Goal: Find specific page/section: Find specific page/section

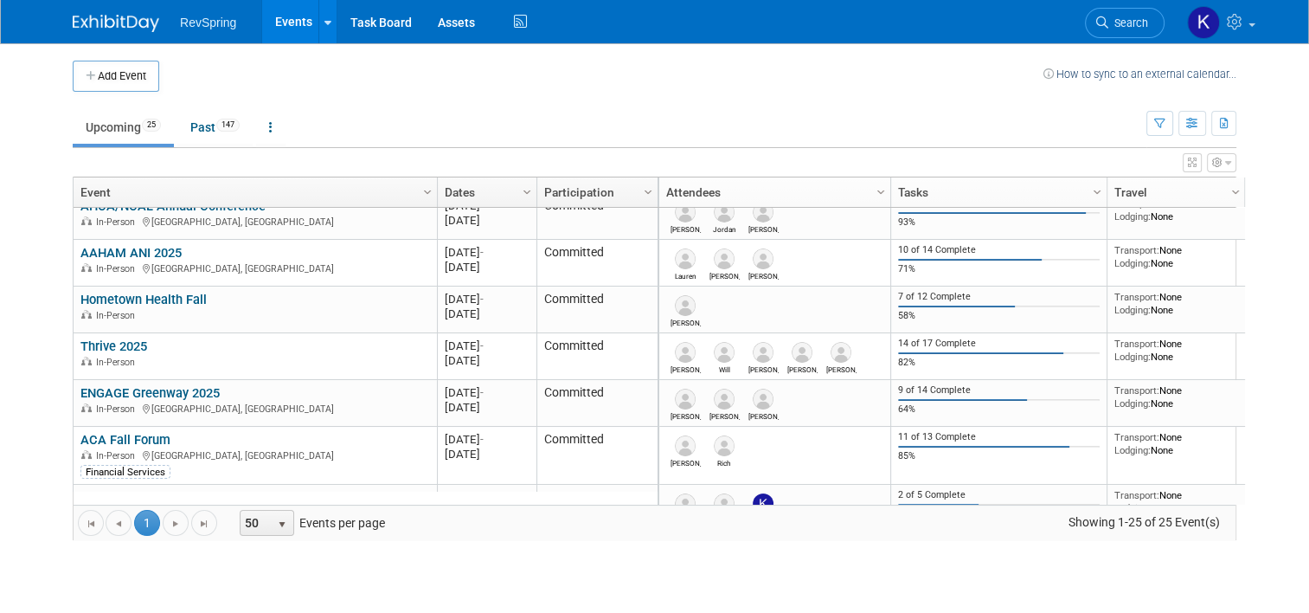
scroll to position [428, 0]
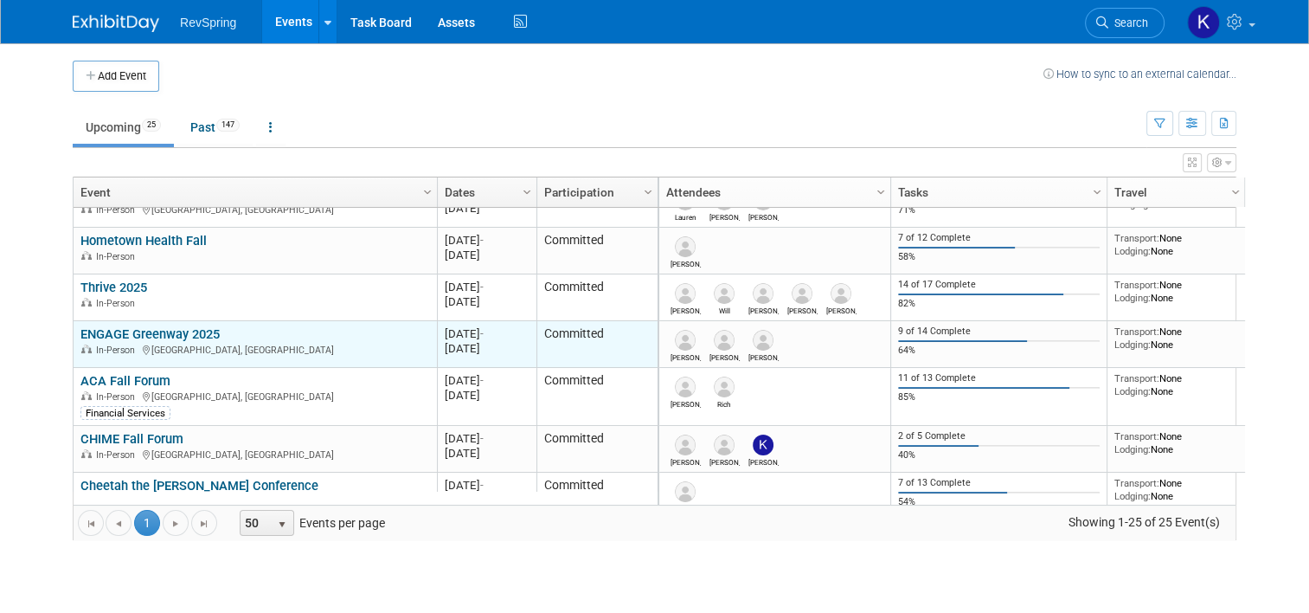
click at [180, 332] on link "ENGAGE Greenway 2025" at bounding box center [149, 334] width 139 height 16
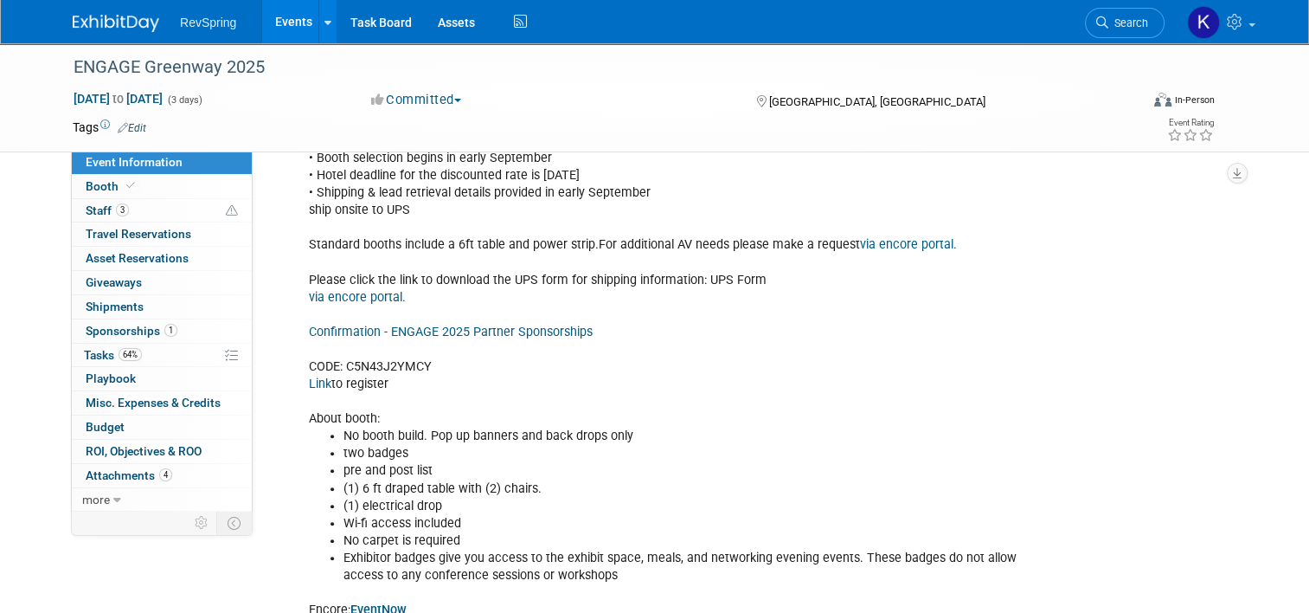
scroll to position [1097, 0]
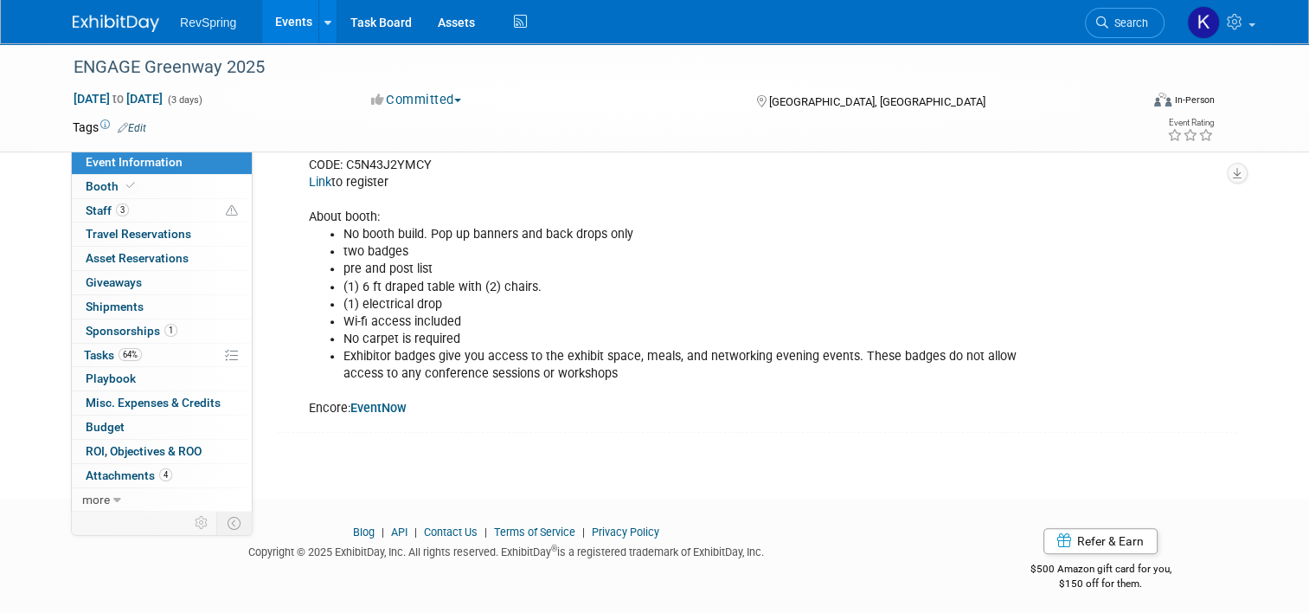
click at [367, 401] on b "EventNow" at bounding box center [379, 408] width 56 height 15
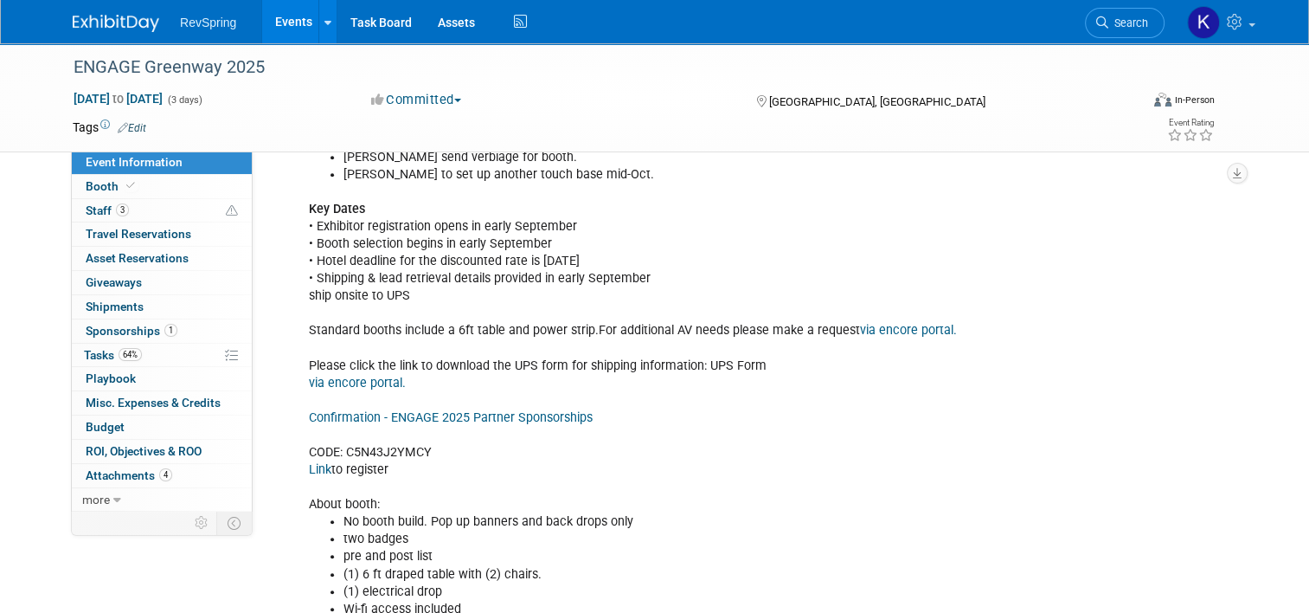
scroll to position [810, 0]
click at [348, 410] on link "Confirmation - ENGAGE 2025 Partner Sponsorships" at bounding box center [451, 416] width 284 height 15
click at [354, 412] on link "Confirmation - ENGAGE 2025 Partner Sponsorships" at bounding box center [451, 416] width 284 height 15
click at [310, 461] on link "Link" at bounding box center [320, 468] width 23 height 15
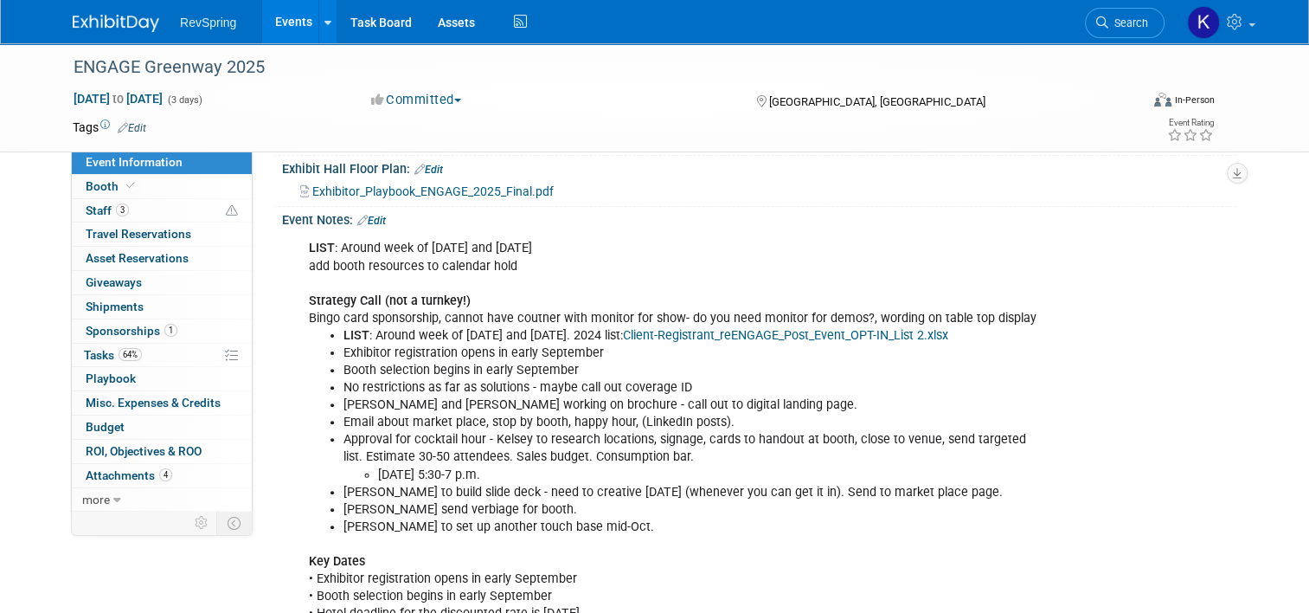
scroll to position [350, 0]
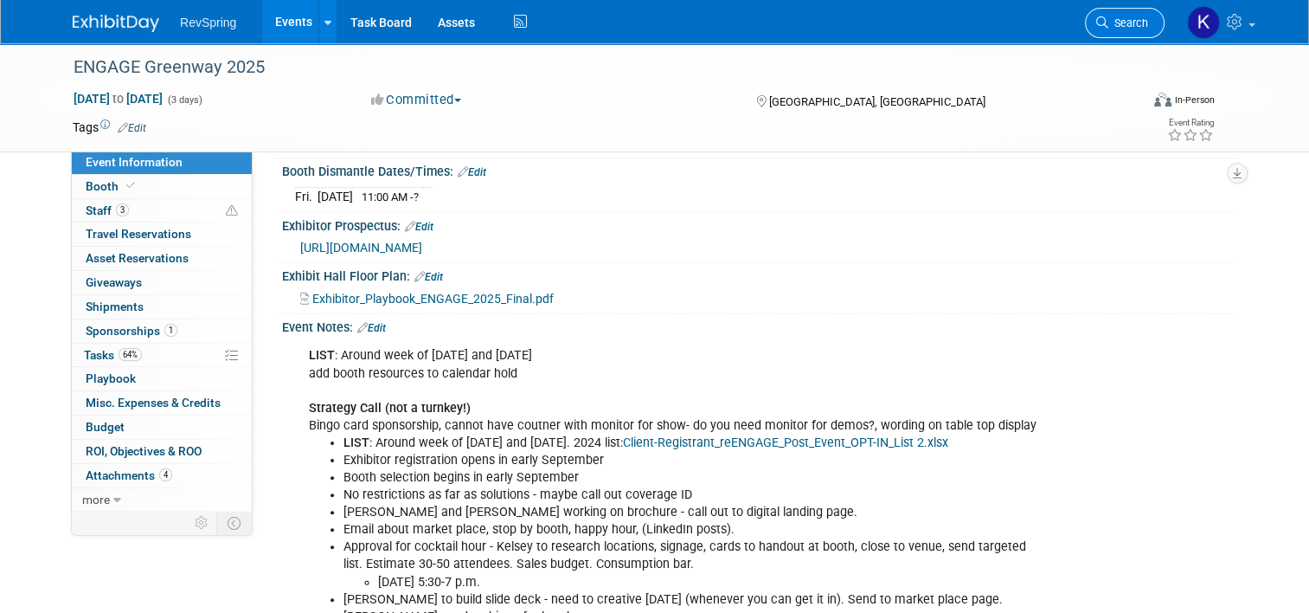
click at [1162, 16] on link "Search" at bounding box center [1125, 23] width 80 height 30
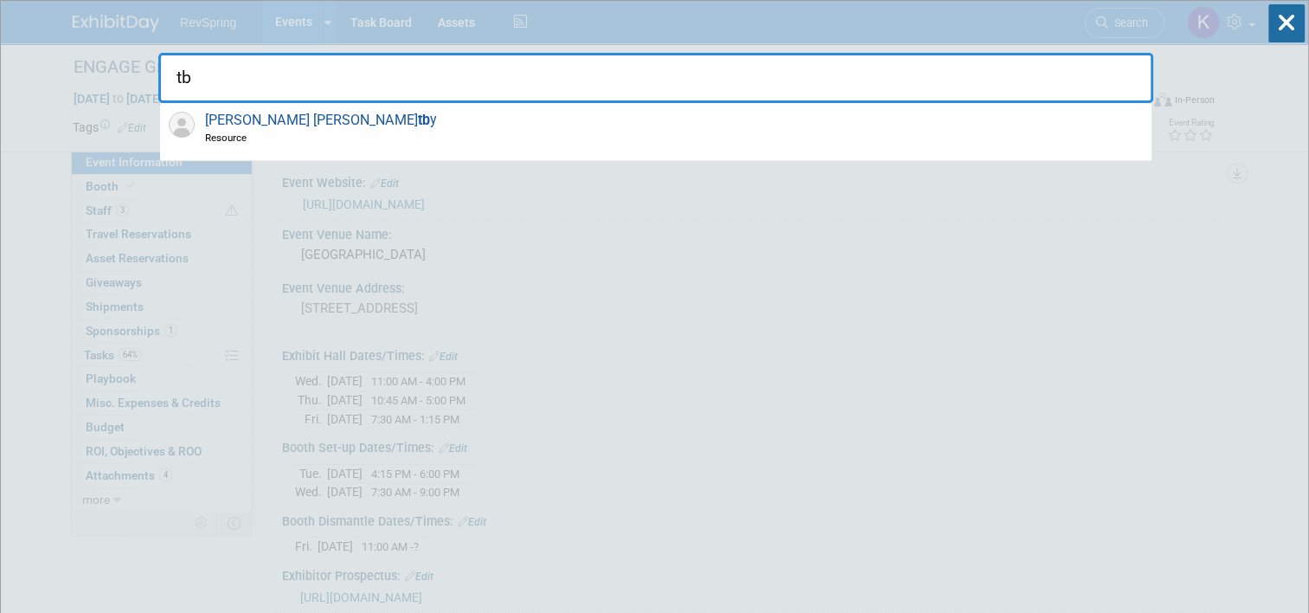
type input "t"
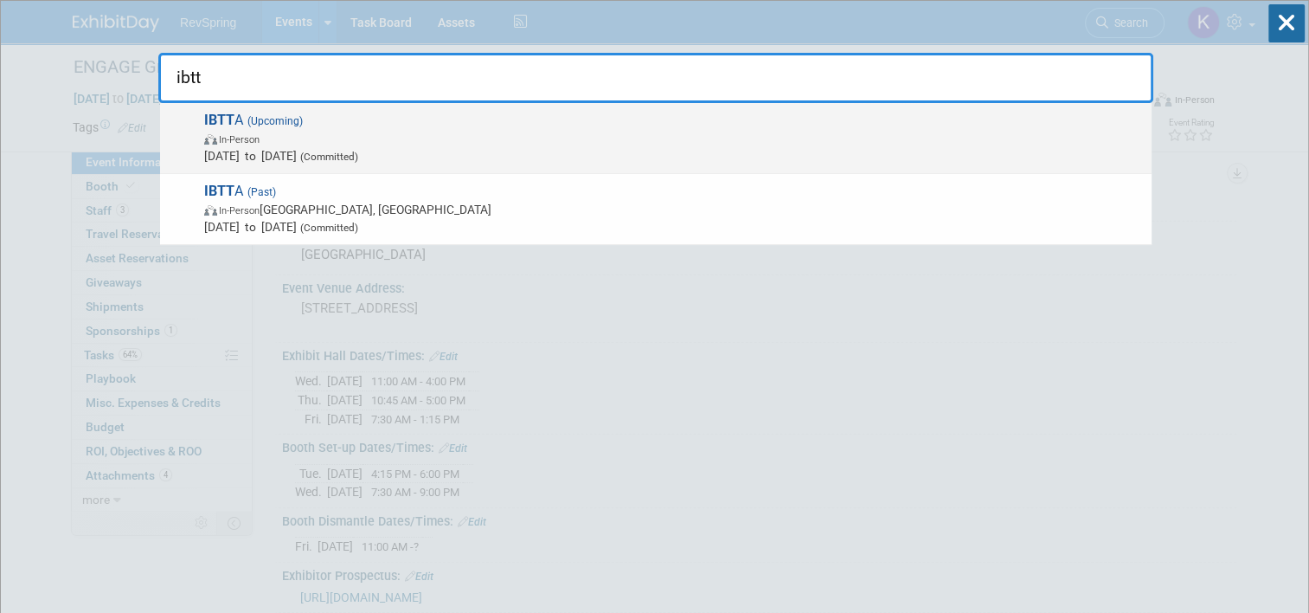
type input "ibtt"
click at [917, 125] on span "IBTT A (Upcoming) In-Person Oct 11, 2025 to Oct 14, 2025 (Committed)" at bounding box center [671, 138] width 944 height 53
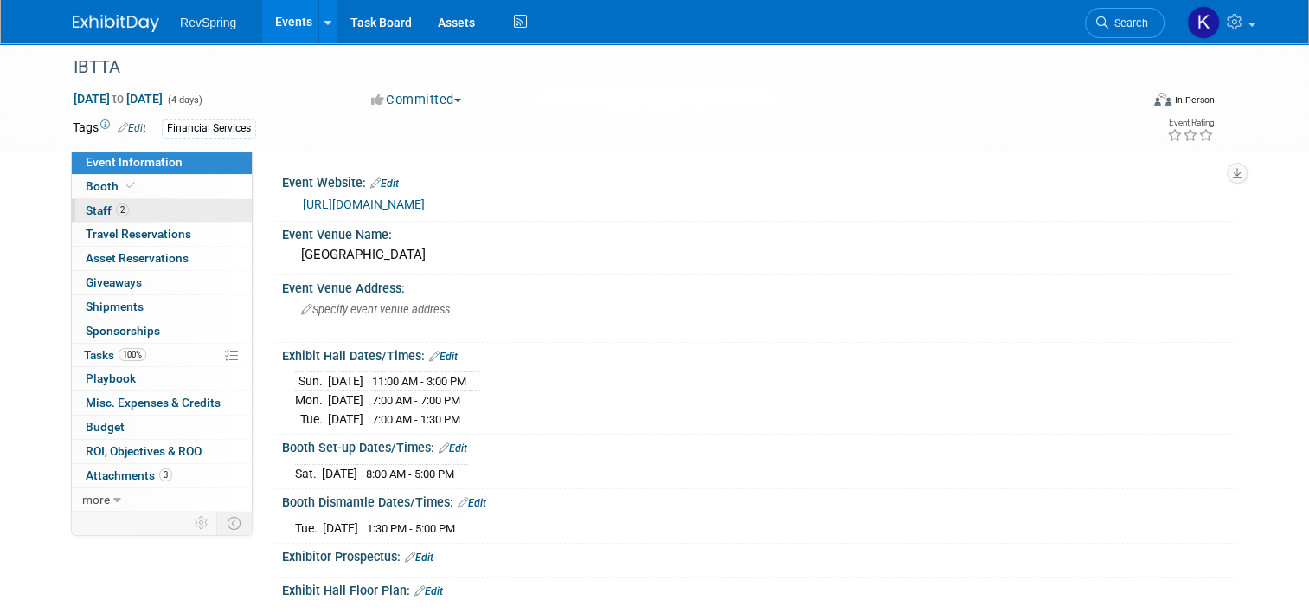
click at [130, 203] on link "2 Staff 2" at bounding box center [162, 210] width 180 height 23
